Goal: Task Accomplishment & Management: Complete application form

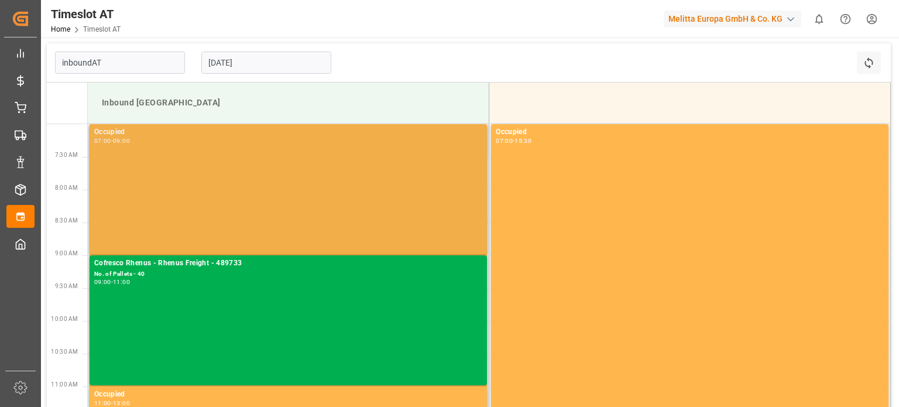
type input "Inbound AT"
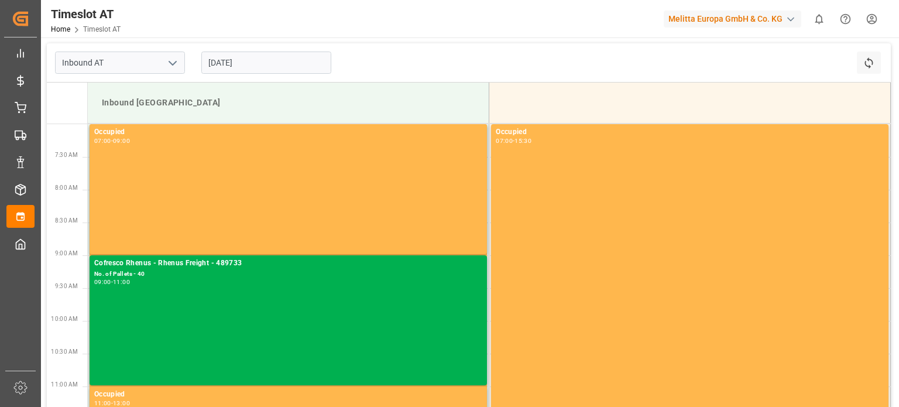
click at [235, 71] on input "[DATE]" at bounding box center [266, 62] width 130 height 22
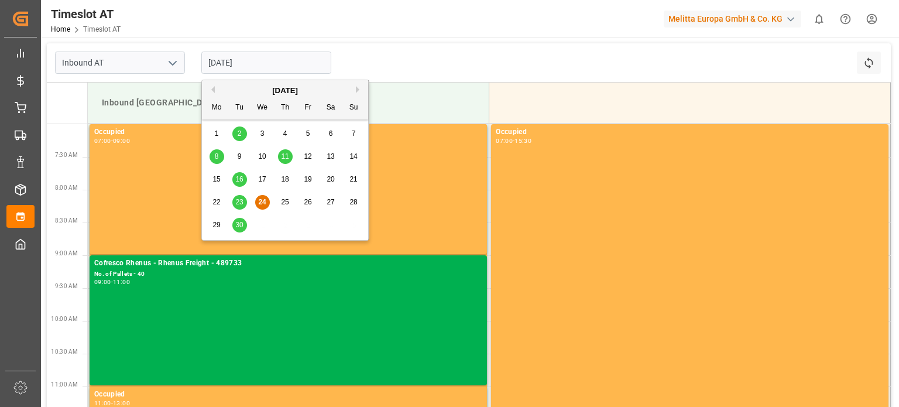
click at [243, 225] on span "30" at bounding box center [239, 225] width 8 height 8
type input "[DATE]"
